Goal: Check status: Check status

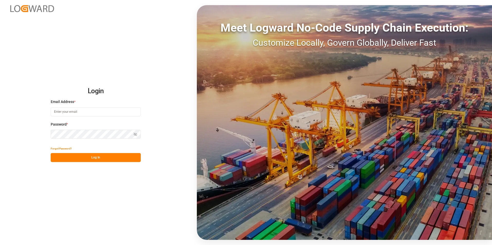
type input "[PERSON_NAME][EMAIL_ADDRESS][DOMAIN_NAME]"
click at [99, 159] on button "Log In" at bounding box center [96, 157] width 90 height 9
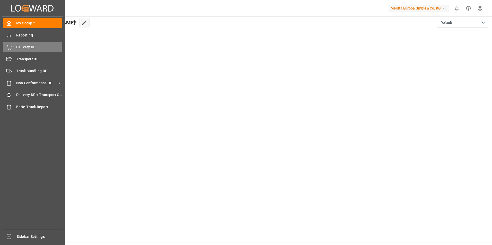
click at [16, 47] on span "Delivery DE" at bounding box center [39, 47] width 46 height 5
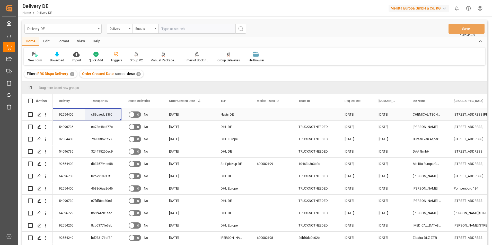
drag, startPoint x: 61, startPoint y: 113, endPoint x: 105, endPoint y: 114, distance: 43.5
